Goal: Check status: Check status

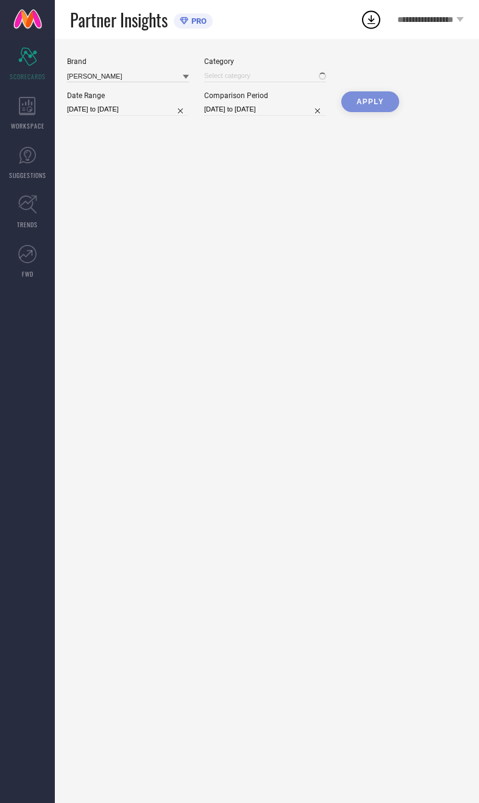
type input "All"
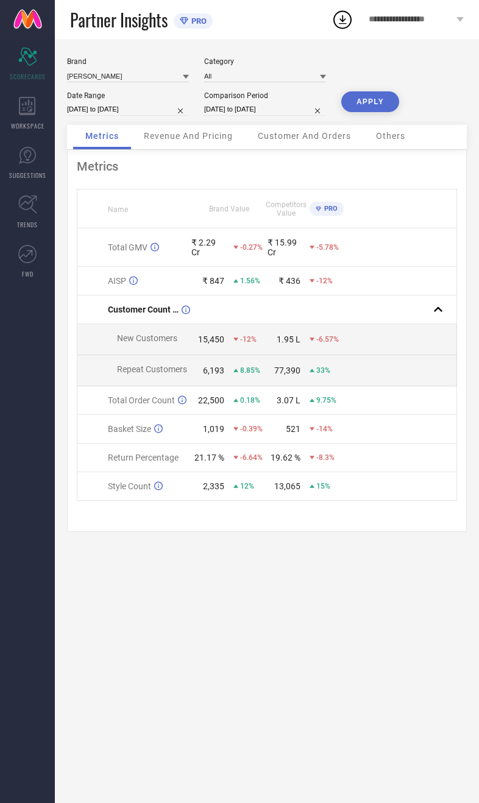
click at [107, 110] on input "[DATE] to [DATE]" at bounding box center [128, 109] width 122 height 13
select select "8"
select select "2025"
select select "9"
select select "2025"
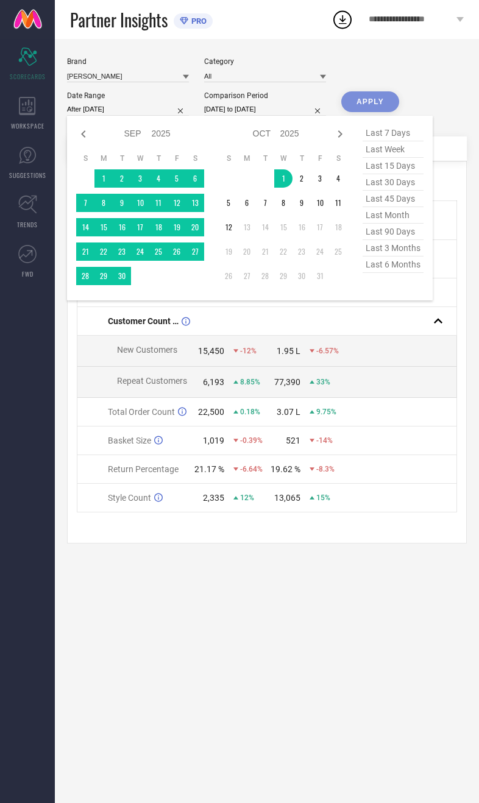
type input "01-10-2025 to 12-10-2025"
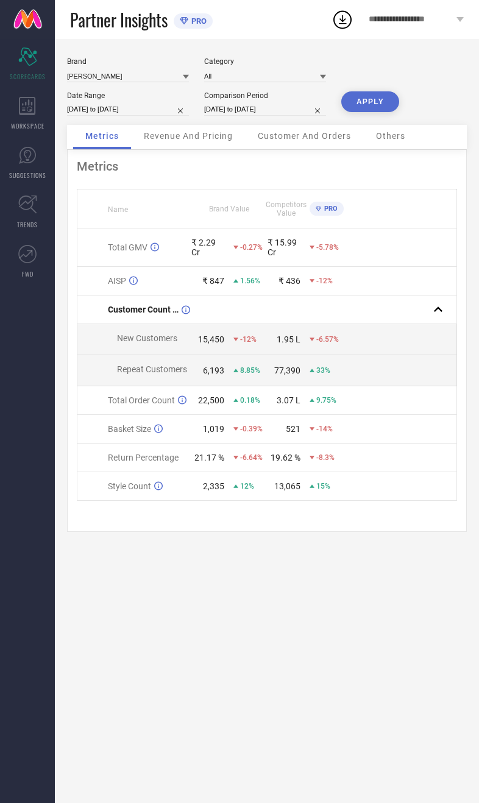
select select "8"
select select "2024"
select select "9"
select select "2024"
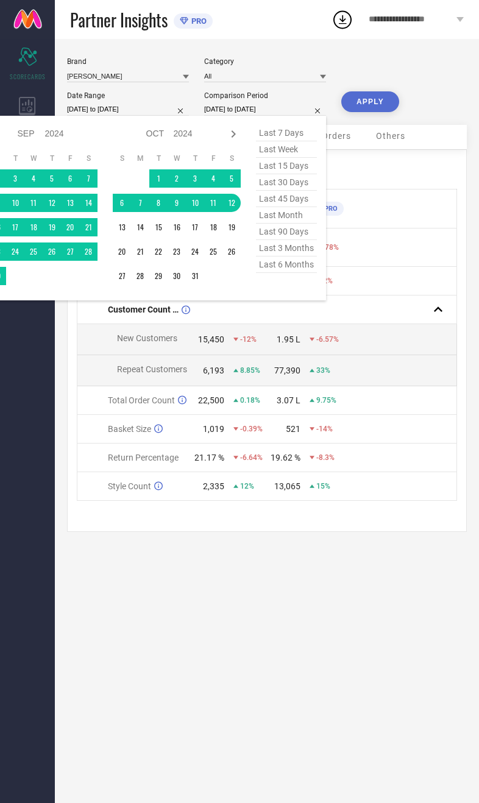
click at [145, 183] on td at bounding box center [140, 178] width 18 height 18
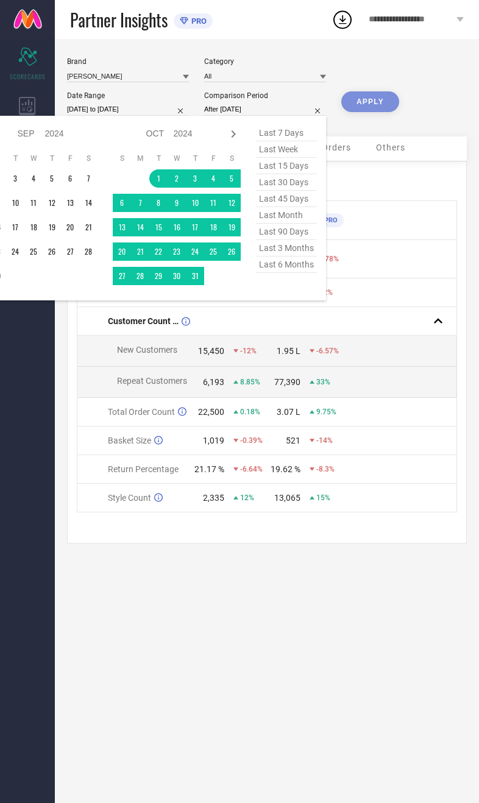
type input "01-10-2024 to 12-10-2024"
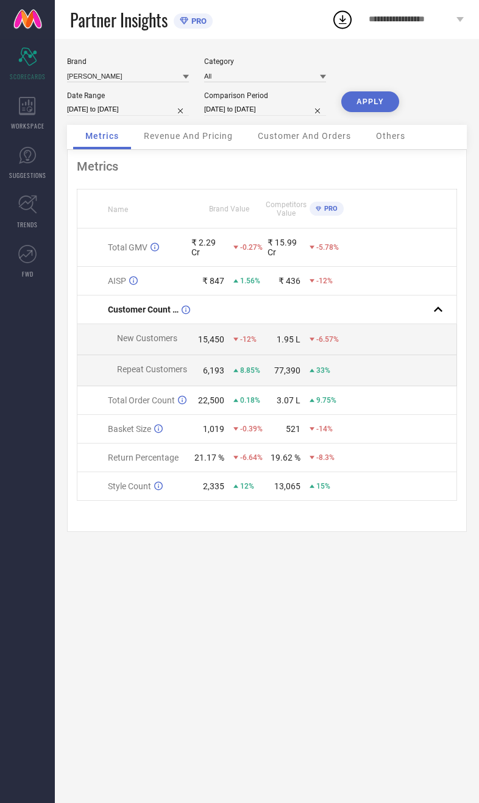
click at [369, 108] on button "APPLY" at bounding box center [370, 101] width 58 height 21
click at [135, 82] on input at bounding box center [128, 75] width 122 height 13
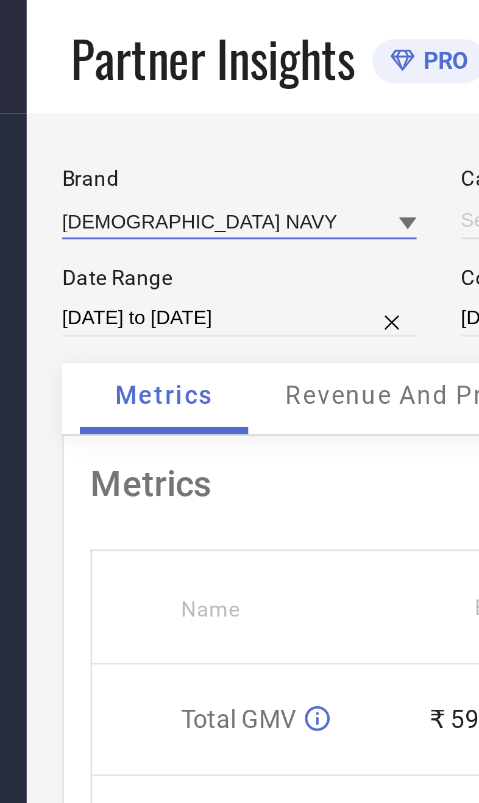
type input "All"
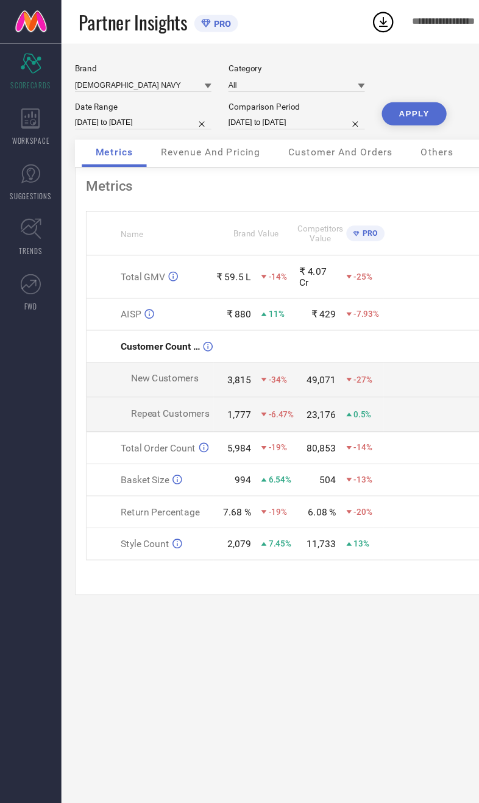
click at [388, 107] on button "APPLY" at bounding box center [370, 101] width 58 height 21
